Goal: Information Seeking & Learning: Learn about a topic

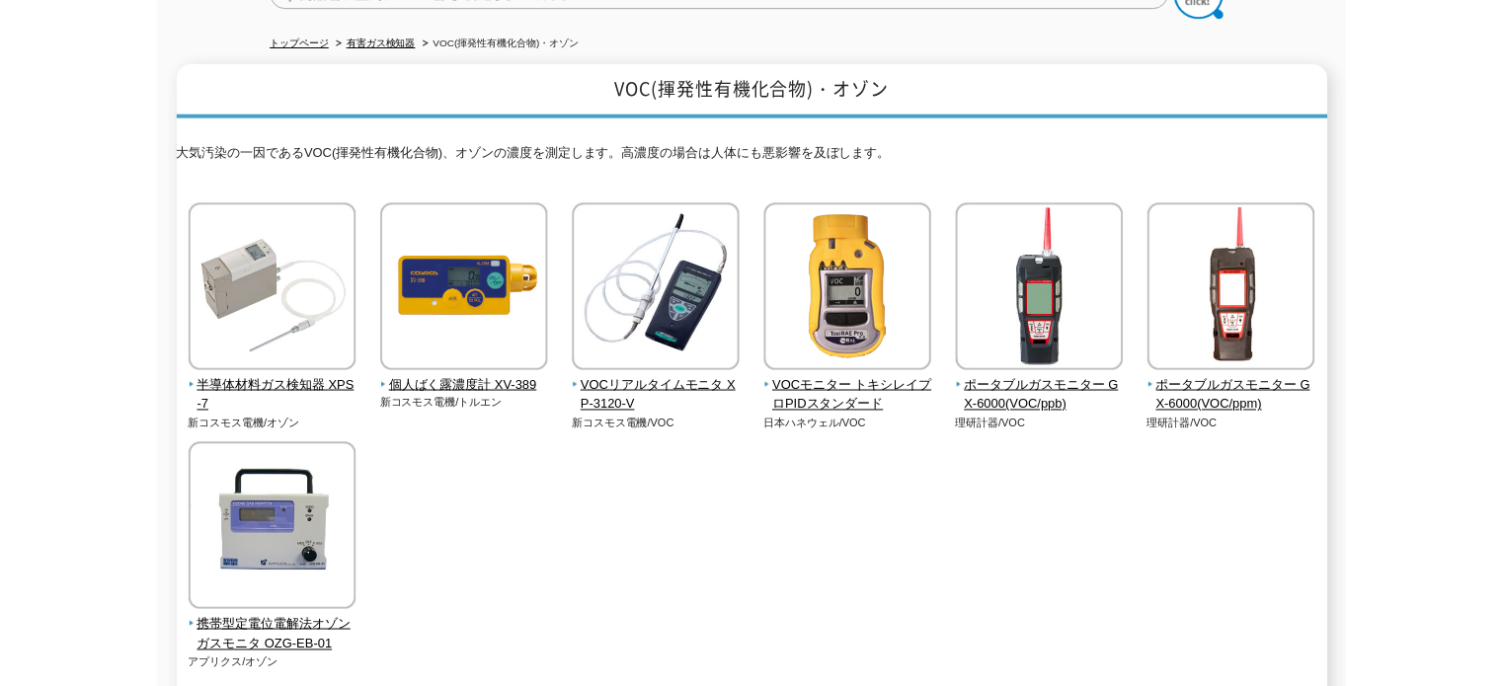
scroll to position [99, 0]
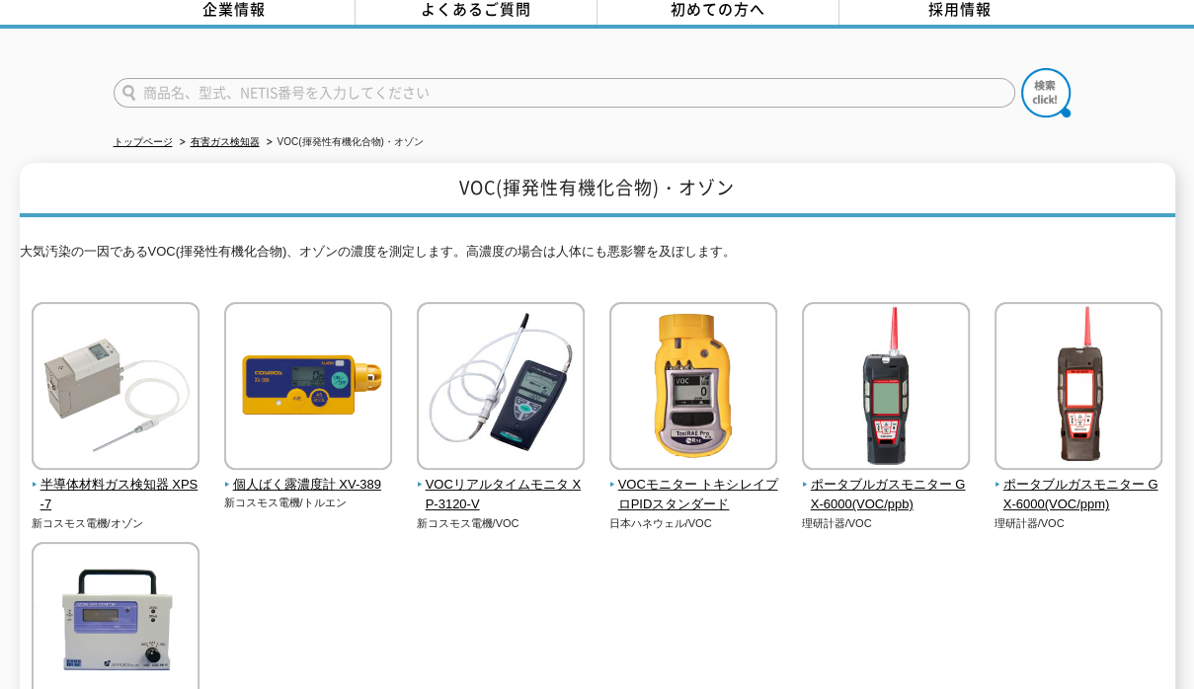
drag, startPoint x: 483, startPoint y: 645, endPoint x: 496, endPoint y: 633, distance: 17.5
click at [483, 646] on div "半導体材料ガス検知器 XPS-7 新コスモス電機/オゾン 新コスモス電機/VOC" at bounding box center [597, 556] width 1155 height 509
drag, startPoint x: 446, startPoint y: 171, endPoint x: 793, endPoint y: 603, distance: 554.1
click at [486, 177] on h1 "VOC(揮発性有機化合物)・オゾン" at bounding box center [597, 190] width 1155 height 54
click at [23, 102] on div at bounding box center [597, 76] width 1194 height 95
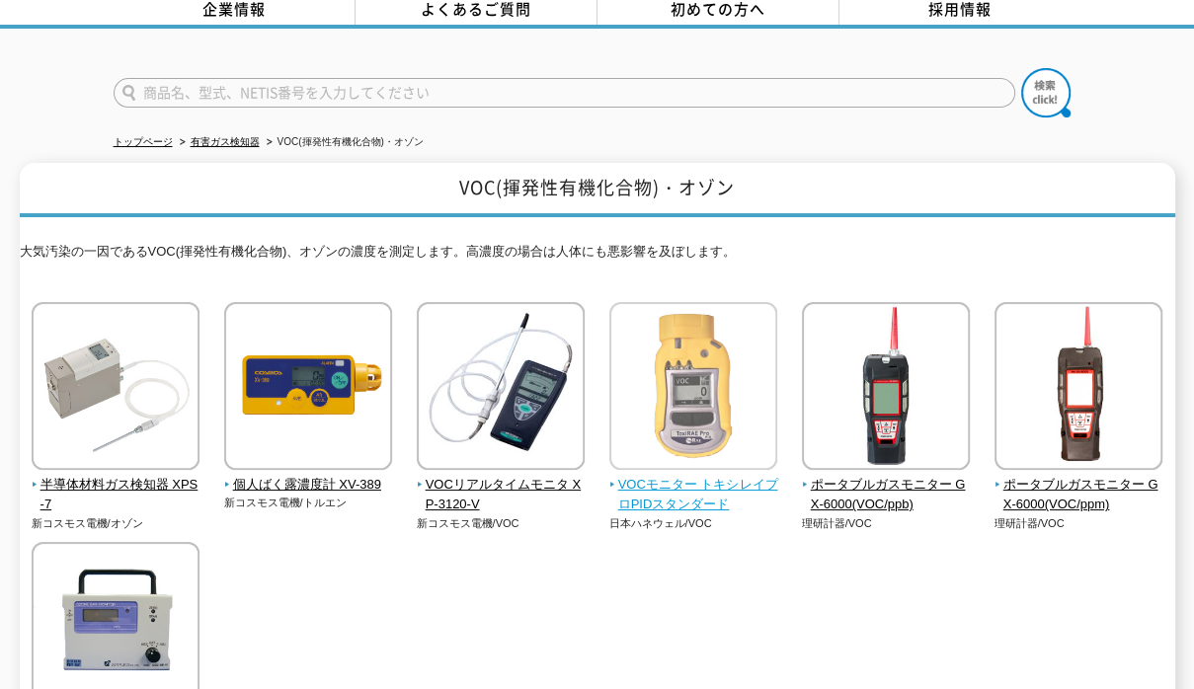
click at [644, 475] on span "VOCモニター トキシレイプロPIDスタンダード" at bounding box center [693, 495] width 169 height 41
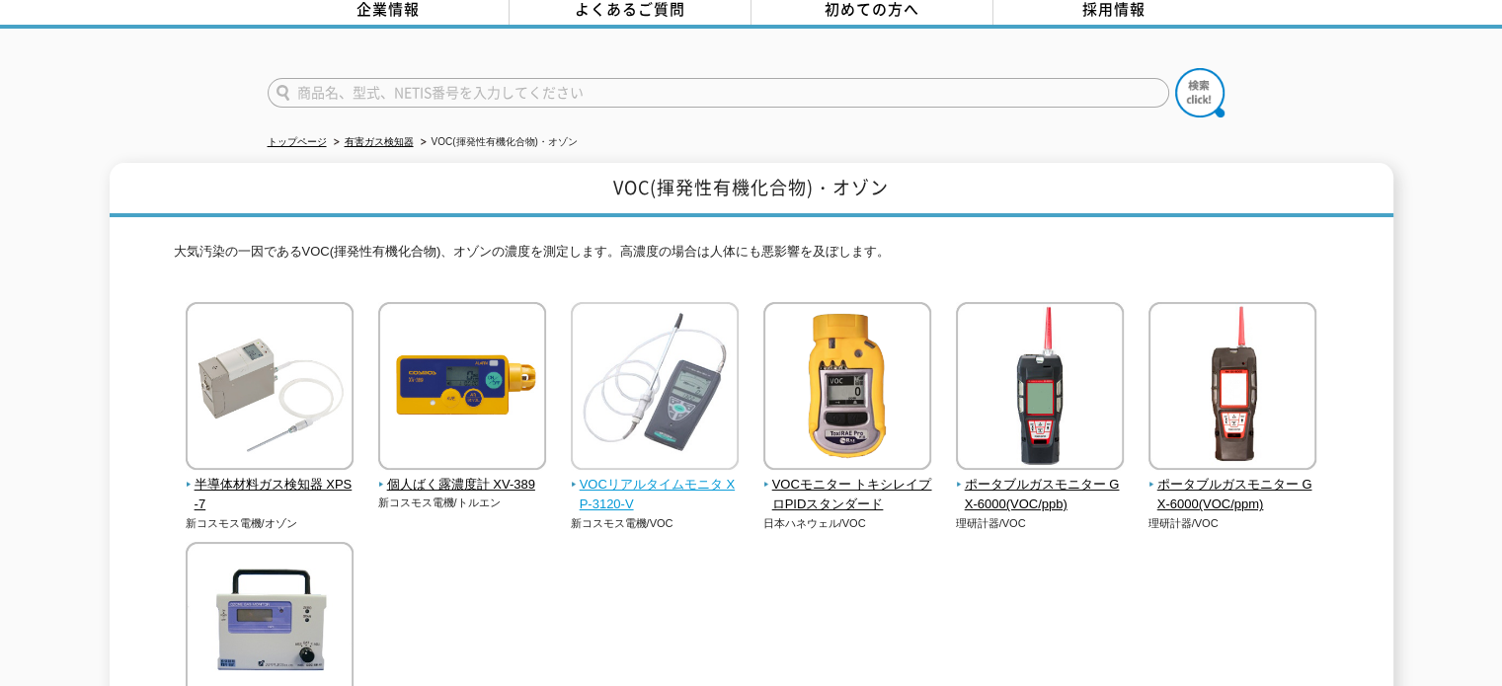
click at [687, 475] on span "VOCリアルタイムモニタ XP-3120-V" at bounding box center [655, 495] width 169 height 41
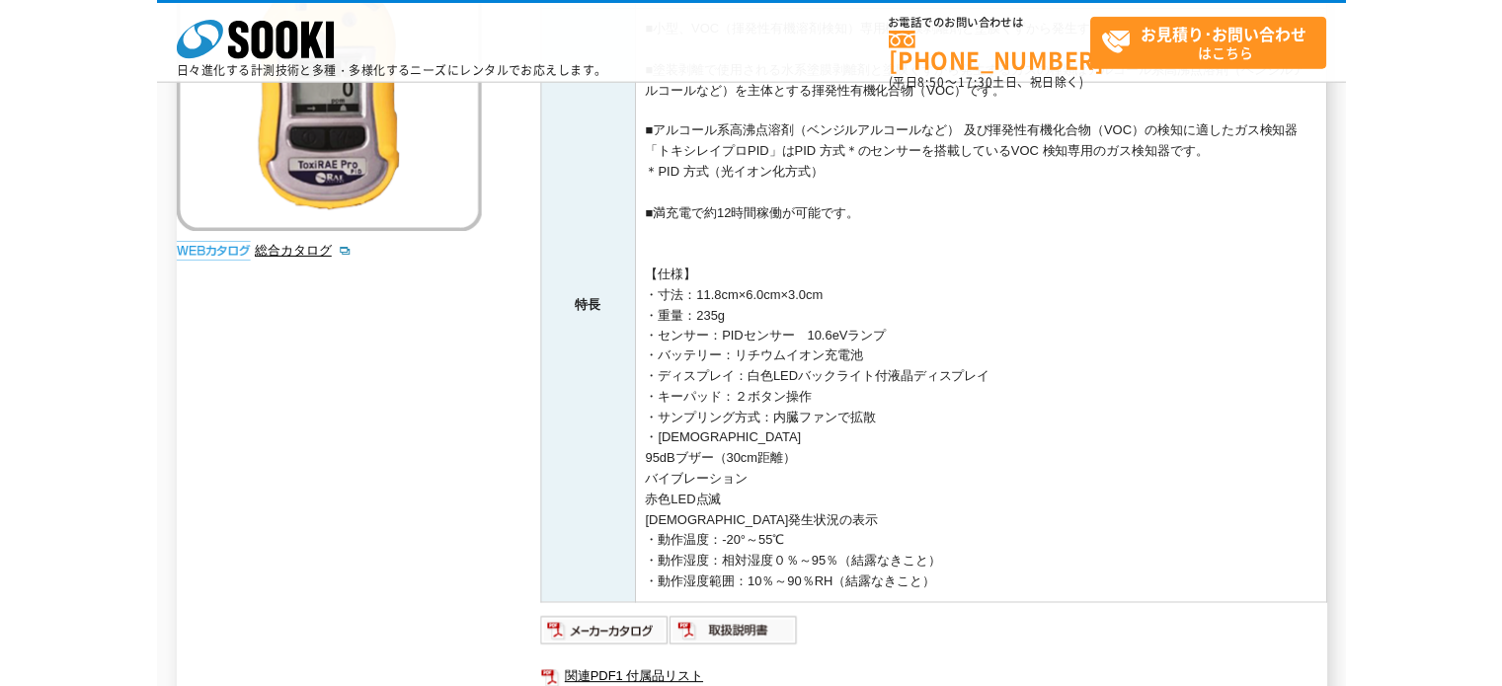
scroll to position [395, 0]
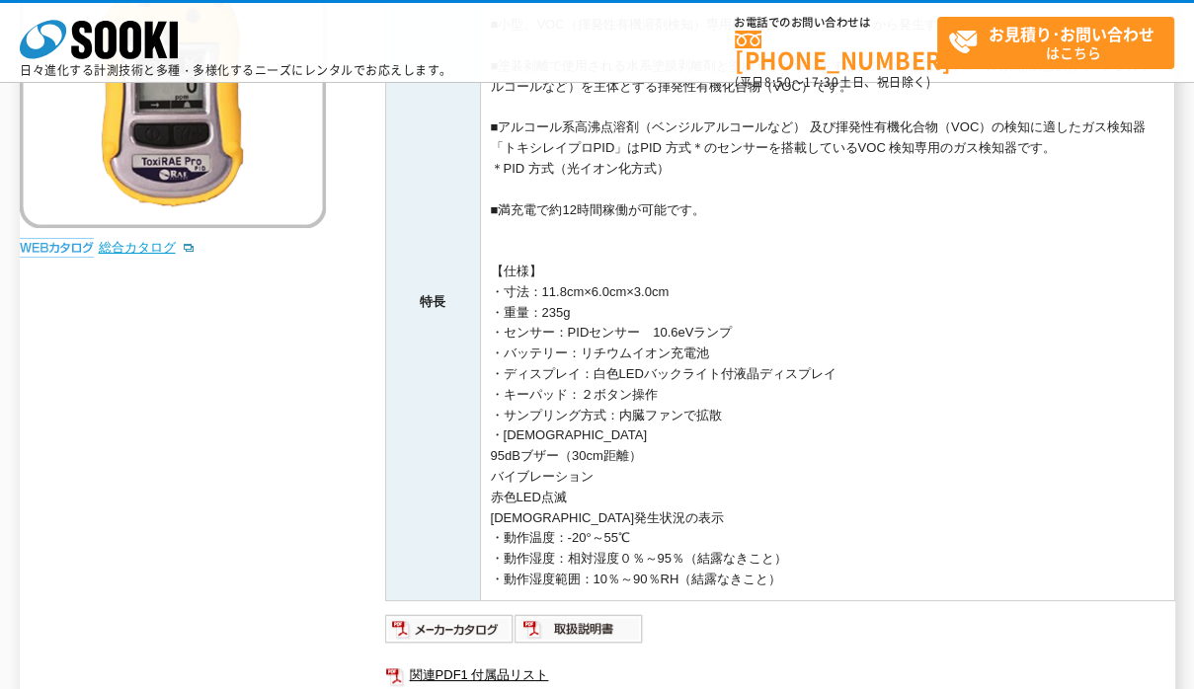
click at [153, 243] on link "総合カタログ" at bounding box center [147, 247] width 97 height 15
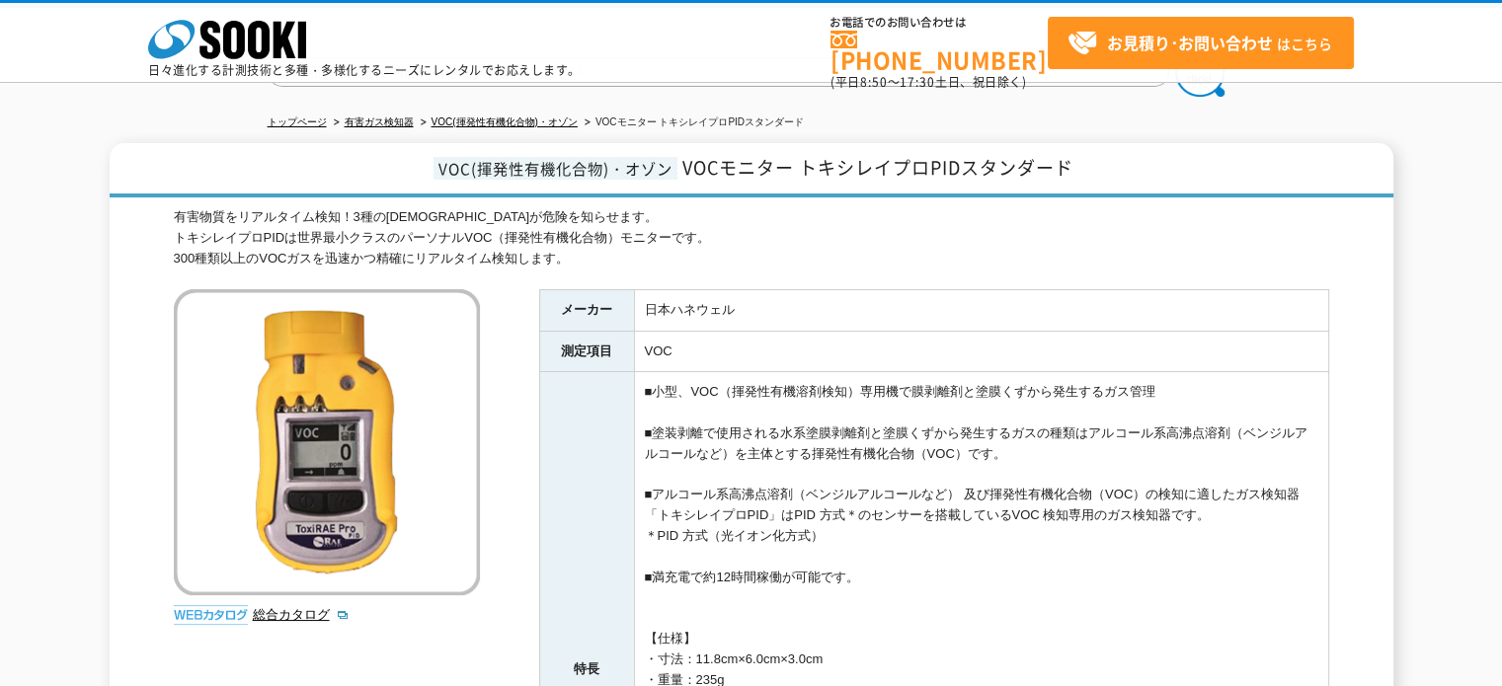
scroll to position [0, 0]
